Goal: Information Seeking & Learning: Learn about a topic

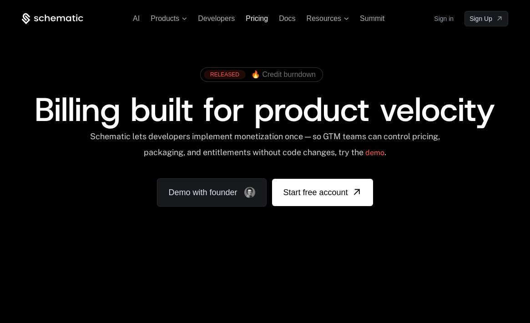
click at [257, 18] on span "Pricing" at bounding box center [257, 19] width 22 height 8
